Goal: Task Accomplishment & Management: Manage account settings

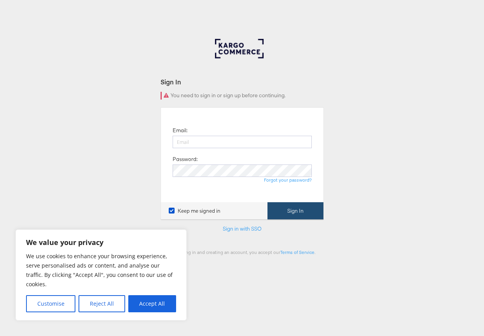
type input "[PERSON_NAME][EMAIL_ADDRESS][DOMAIN_NAME]"
click at [297, 216] on button "Sign In" at bounding box center [296, 211] width 56 height 18
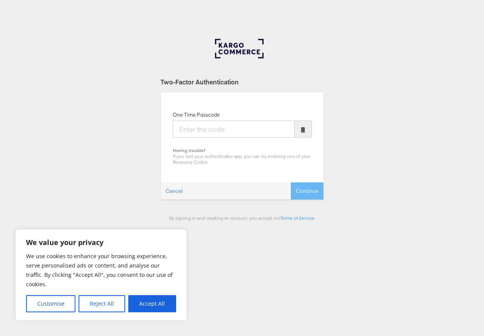
type input "g"
type input "530713"
click at [291, 182] on button "Continue" at bounding box center [307, 191] width 33 height 18
